Goal: Task Accomplishment & Management: Use online tool/utility

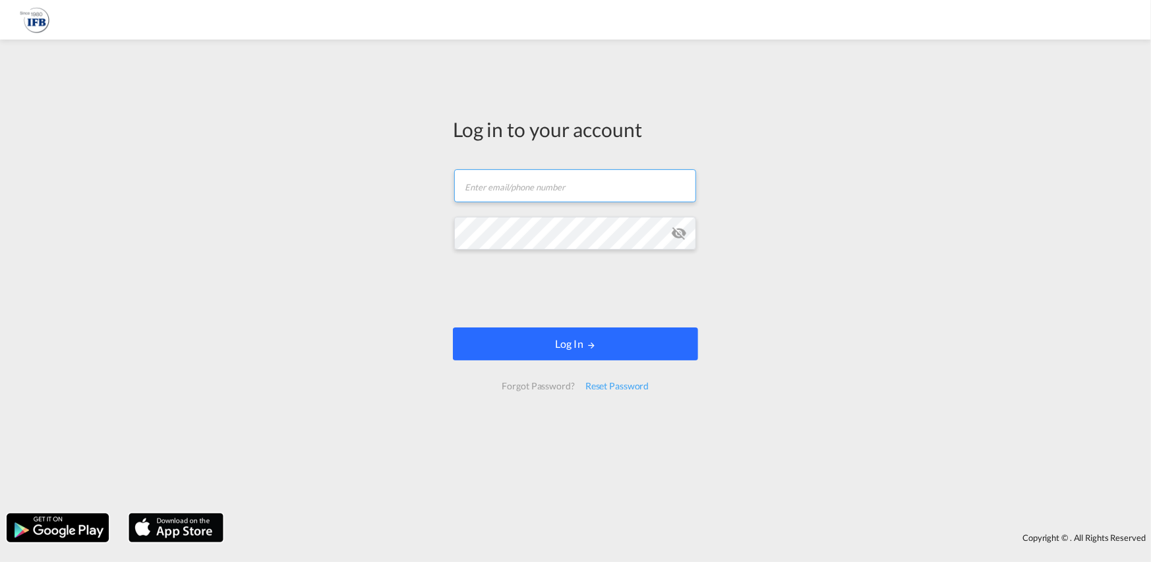
type input "[PERSON_NAME][EMAIL_ADDRESS][PERSON_NAME][DOMAIN_NAME]"
click at [633, 354] on button "Log In" at bounding box center [575, 344] width 245 height 33
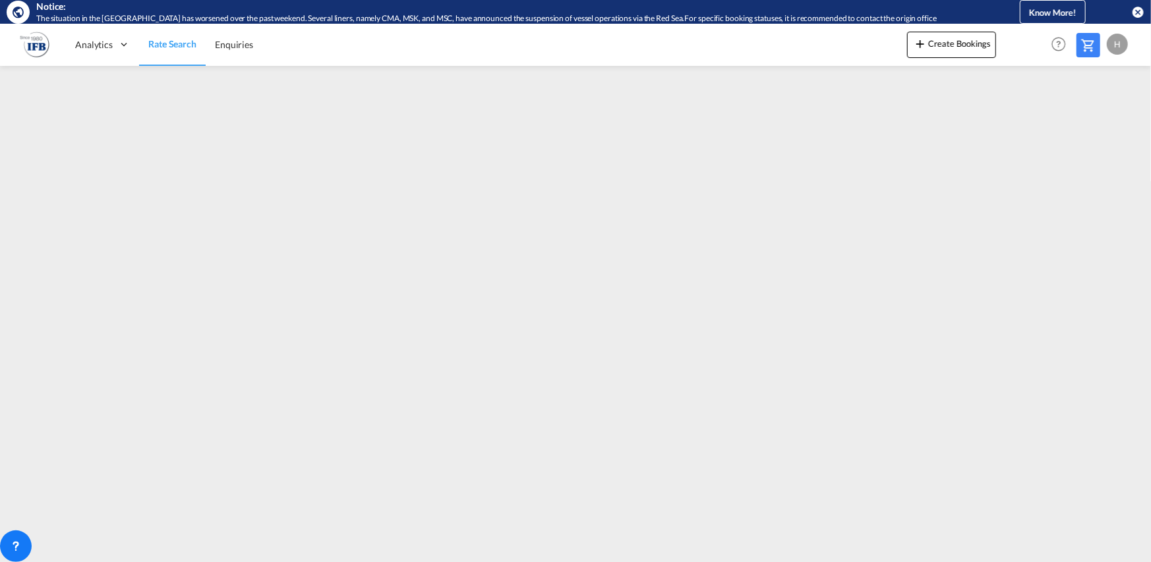
click at [1120, 43] on div "H" at bounding box center [1117, 44] width 21 height 21
click at [1092, 121] on button "Logout" at bounding box center [1102, 124] width 86 height 26
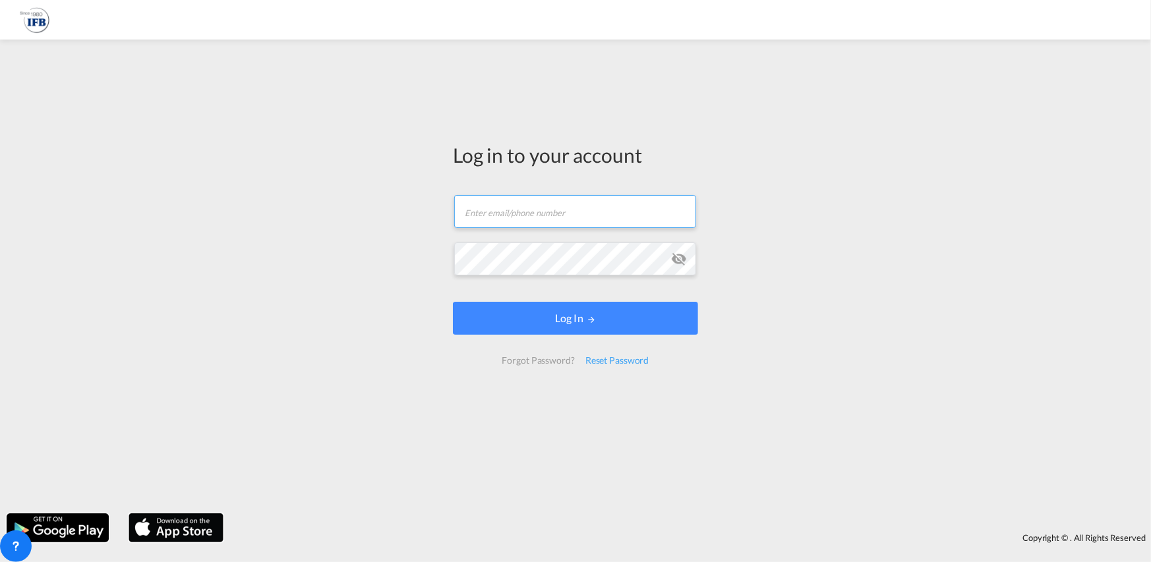
type input "[PERSON_NAME][EMAIL_ADDRESS][PERSON_NAME][DOMAIN_NAME]"
